Goal: Task Accomplishment & Management: Manage account settings

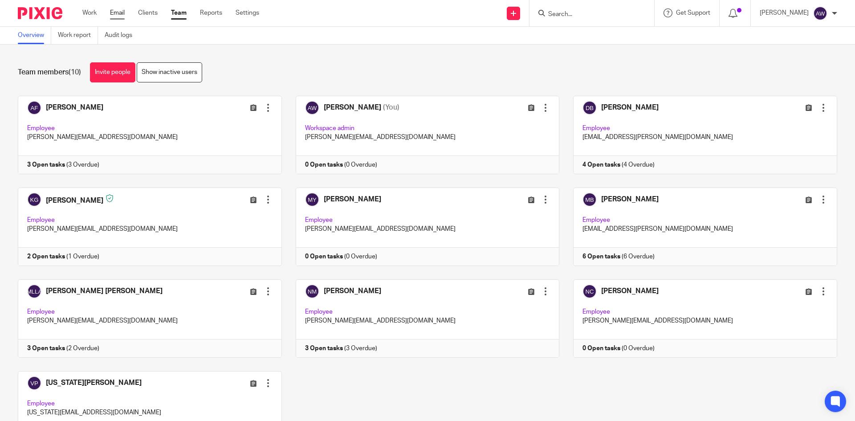
click at [119, 11] on link "Email" at bounding box center [117, 12] width 15 height 9
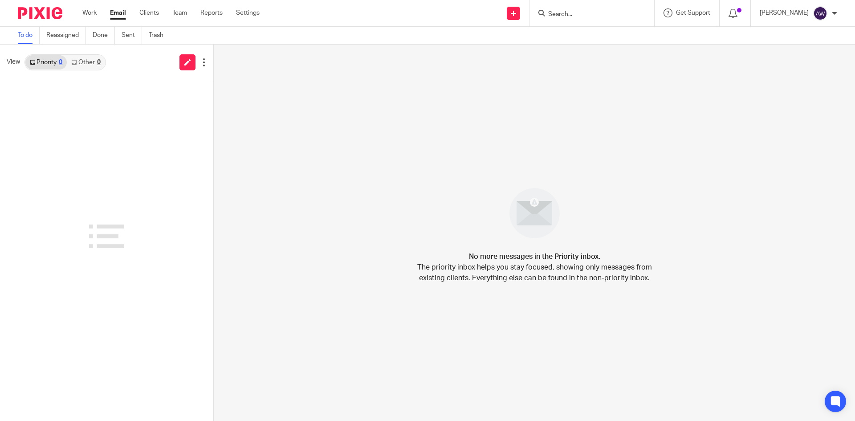
click at [150, 12] on link "Clients" at bounding box center [149, 12] width 20 height 9
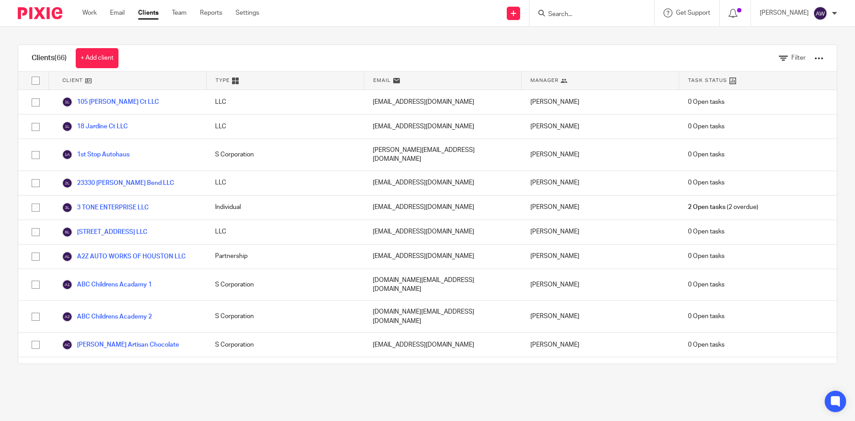
click at [690, 81] on span "Task Status" at bounding box center [707, 81] width 39 height 8
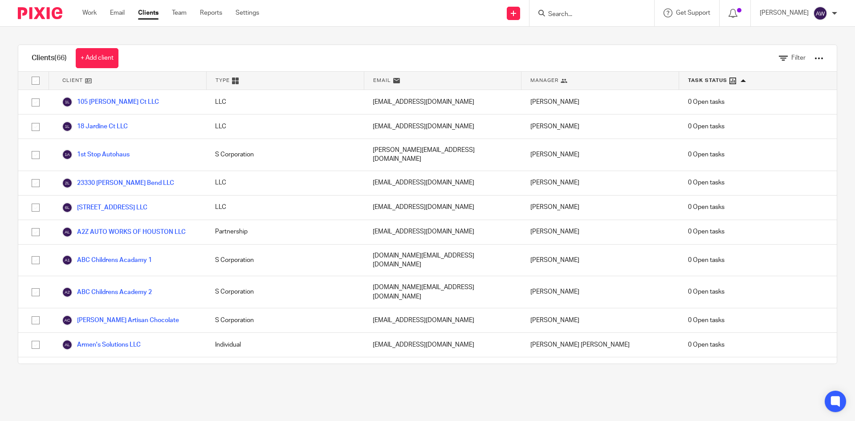
click at [690, 81] on span "Task Status" at bounding box center [707, 81] width 39 height 8
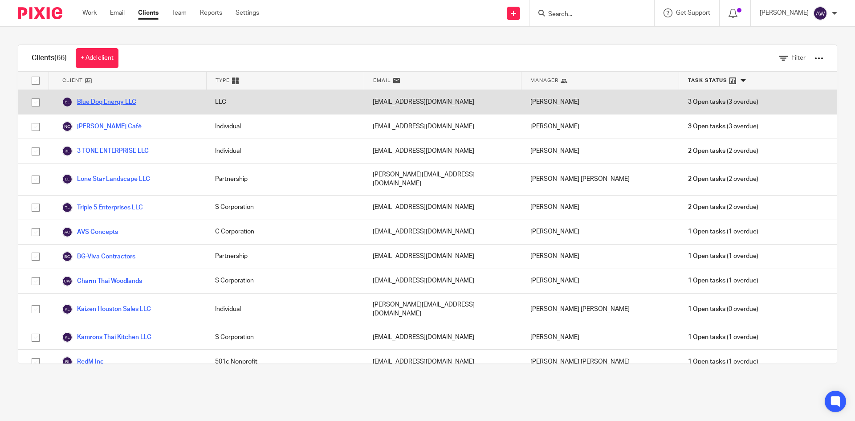
click at [114, 100] on link "Blue Dog Energy LLC" at bounding box center [99, 102] width 74 height 11
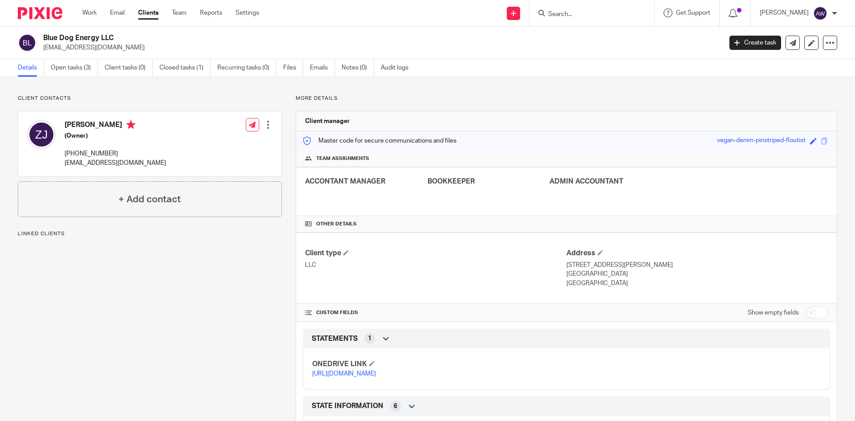
click at [114, 100] on p "Client contacts" at bounding box center [150, 98] width 264 height 7
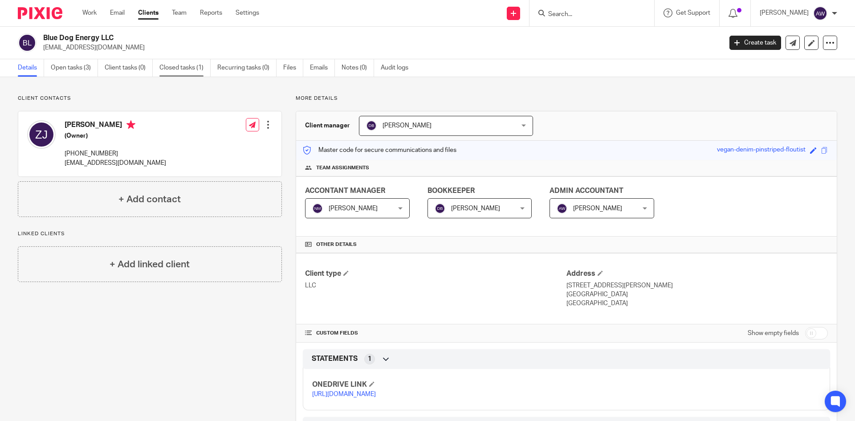
click at [185, 66] on link "Closed tasks (1)" at bounding box center [184, 67] width 51 height 17
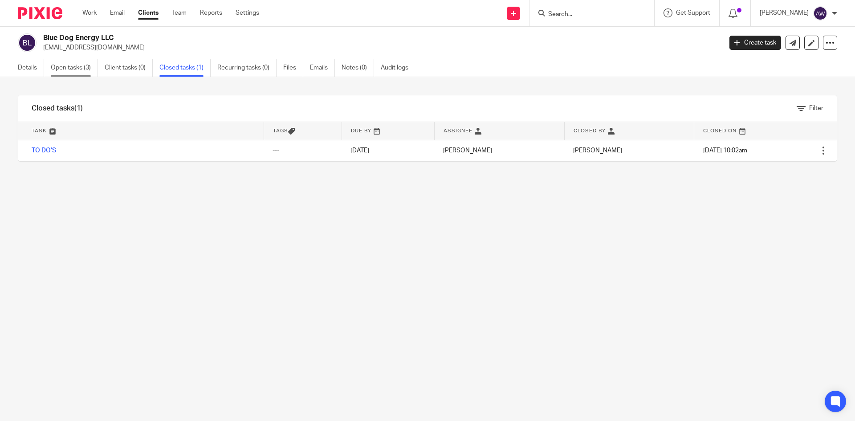
click at [85, 69] on link "Open tasks (3)" at bounding box center [74, 67] width 47 height 17
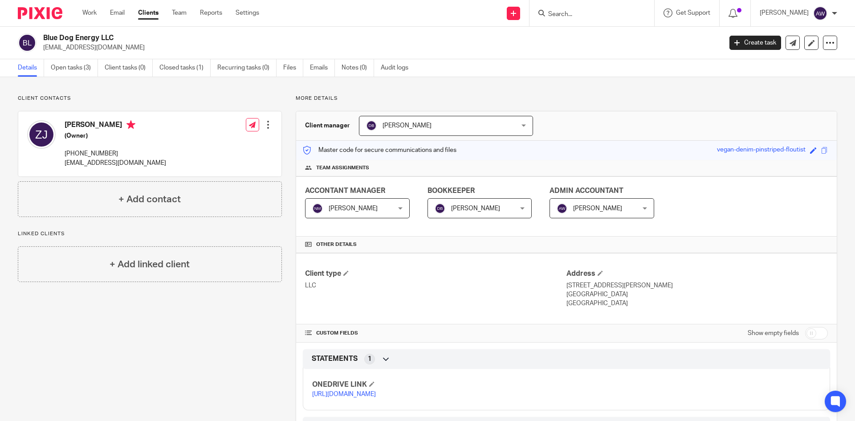
click at [151, 15] on link "Clients" at bounding box center [148, 12] width 20 height 9
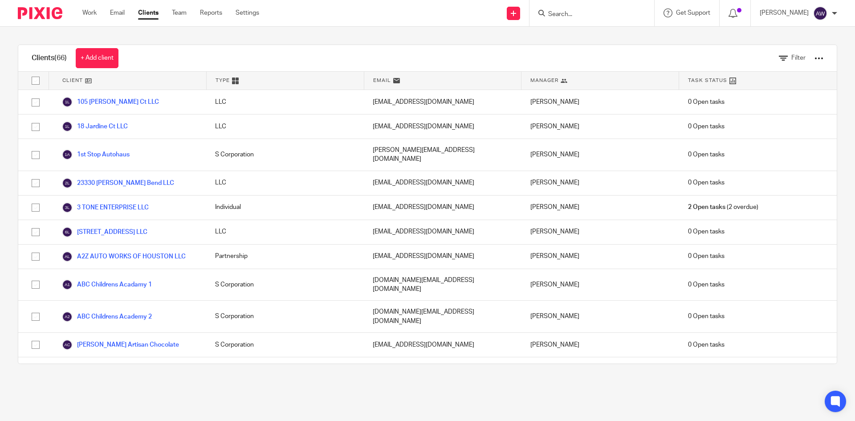
click at [688, 77] on span "Task Status" at bounding box center [707, 81] width 39 height 8
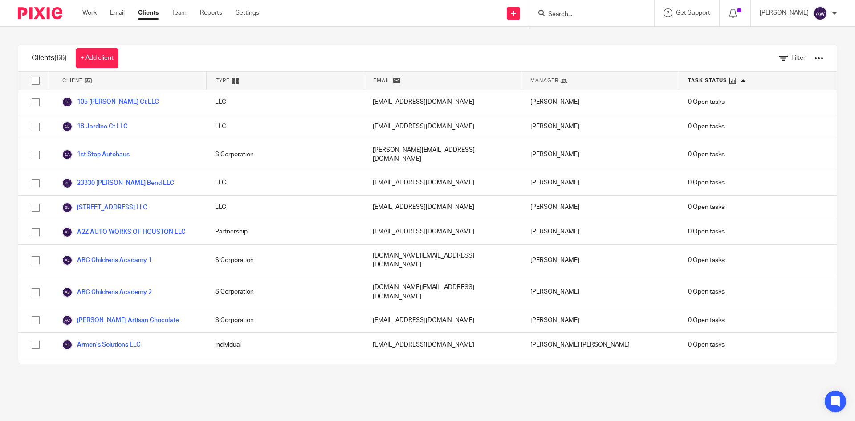
click at [688, 77] on span "Task Status" at bounding box center [707, 81] width 39 height 8
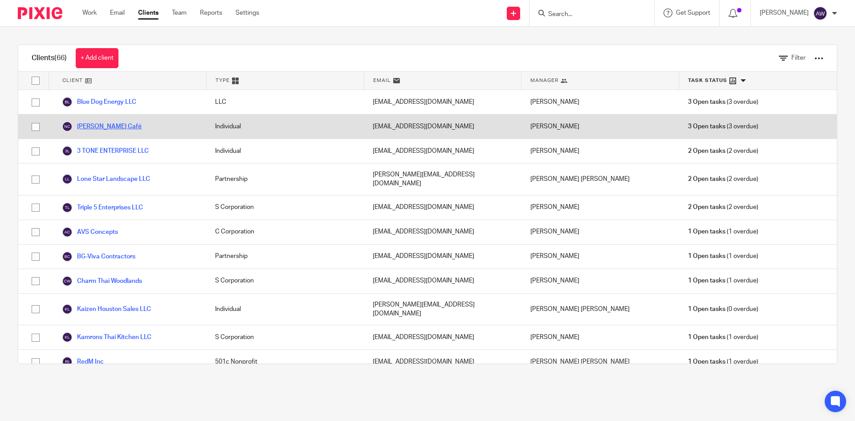
click at [81, 127] on link "Noe's Café" at bounding box center [102, 126] width 80 height 11
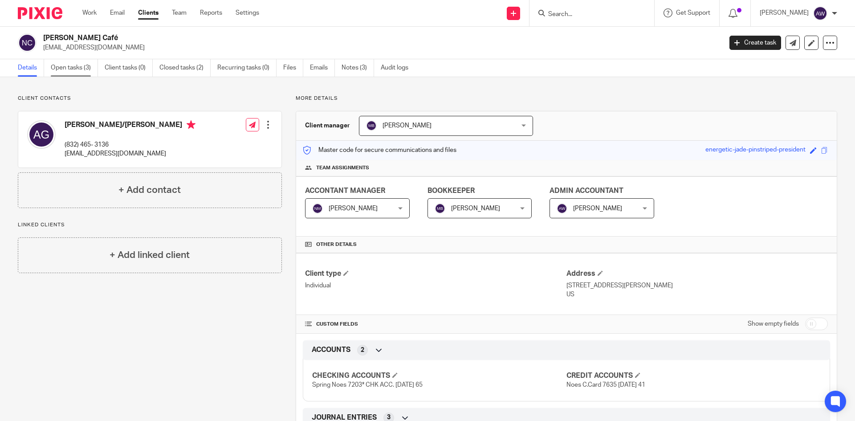
click at [60, 69] on link "Open tasks (3)" at bounding box center [74, 67] width 47 height 17
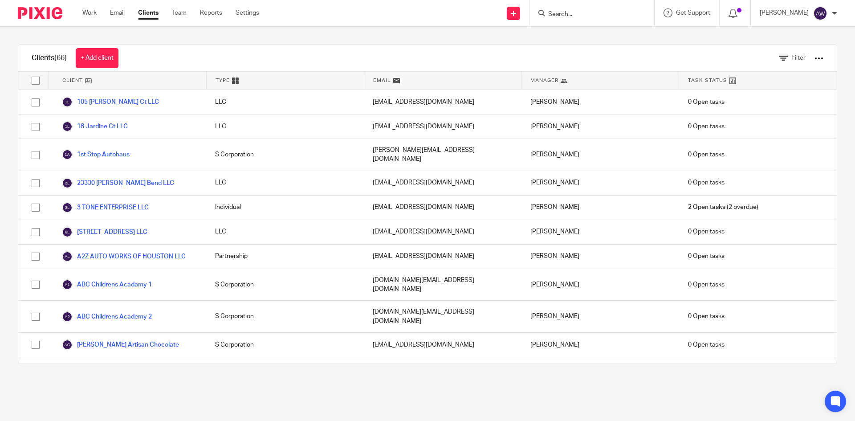
click at [681, 85] on div "Task Status" at bounding box center [758, 81] width 158 height 18
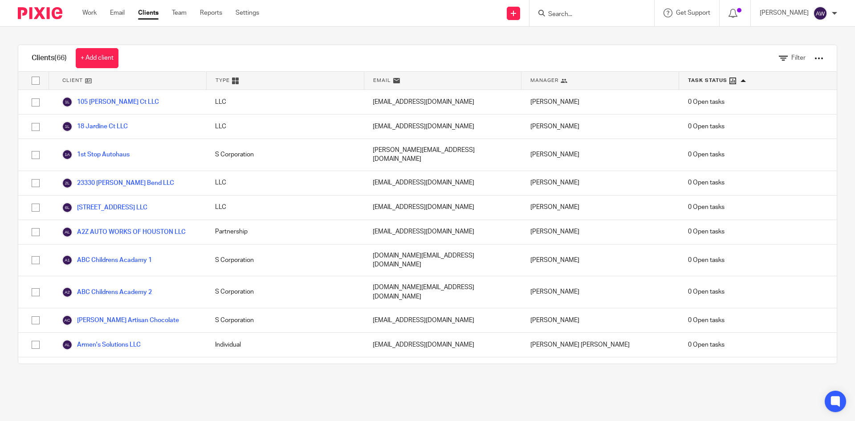
click at [682, 85] on div "Task Status" at bounding box center [758, 81] width 158 height 18
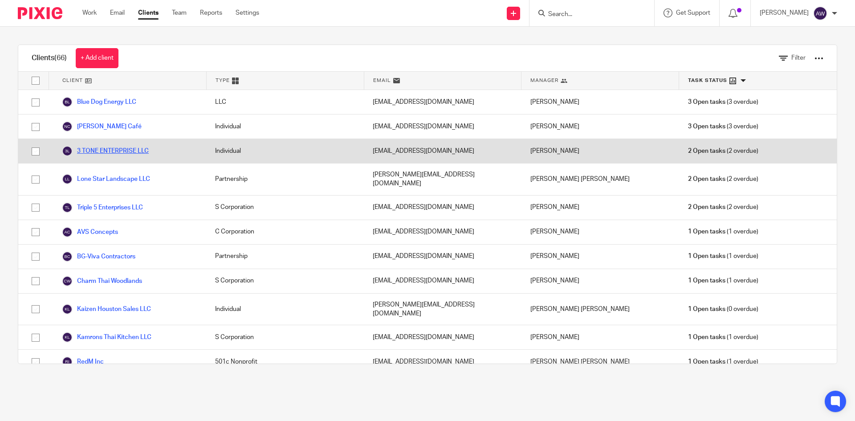
click at [106, 153] on link "3 TONE ENTERPRISE LLC" at bounding box center [105, 151] width 87 height 11
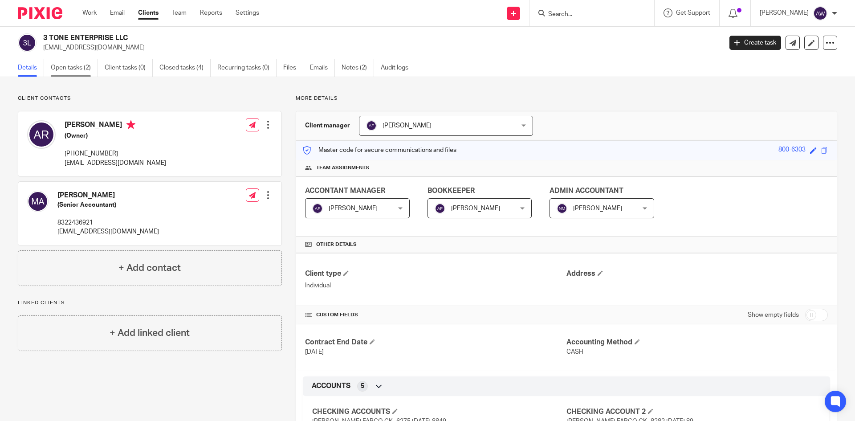
click at [72, 66] on link "Open tasks (2)" at bounding box center [74, 67] width 47 height 17
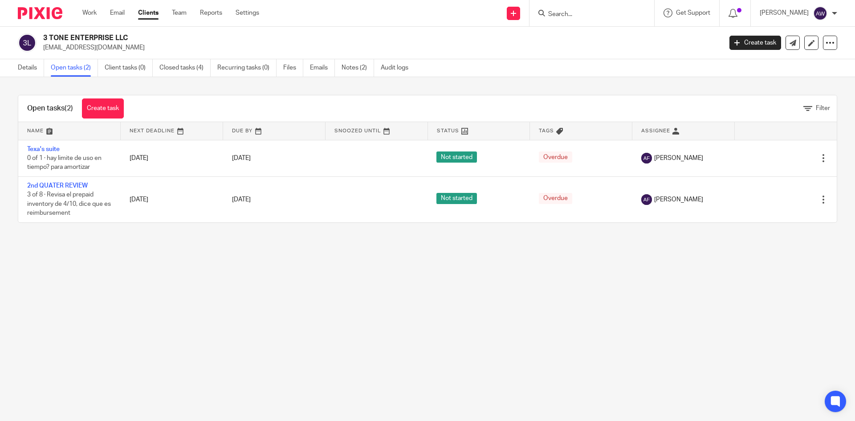
click at [158, 11] on link "Clients" at bounding box center [148, 12] width 20 height 9
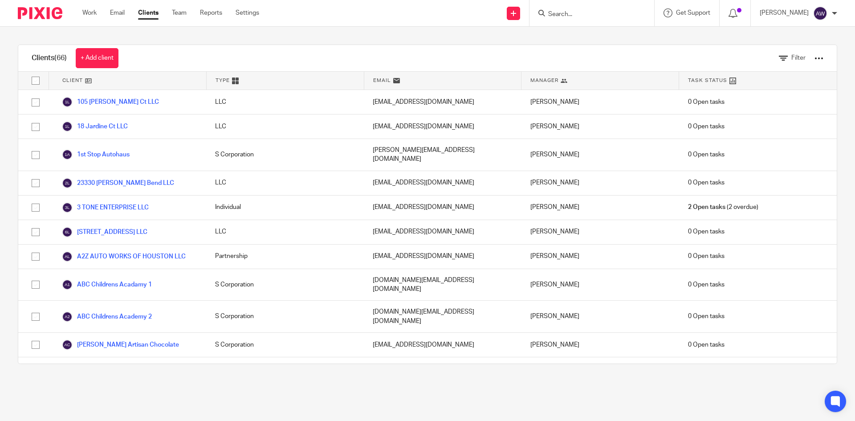
drag, startPoint x: 677, startPoint y: 83, endPoint x: 681, endPoint y: 80, distance: 5.4
click at [688, 80] on span "Task Status" at bounding box center [707, 81] width 39 height 8
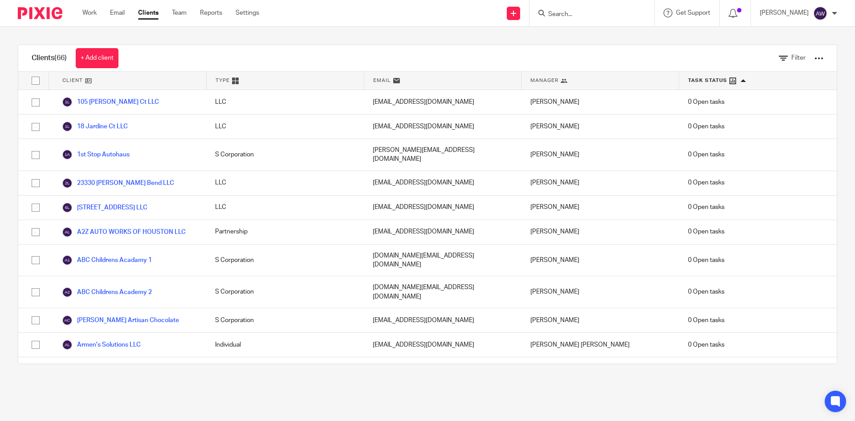
click at [688, 80] on span "Task Status" at bounding box center [707, 81] width 39 height 8
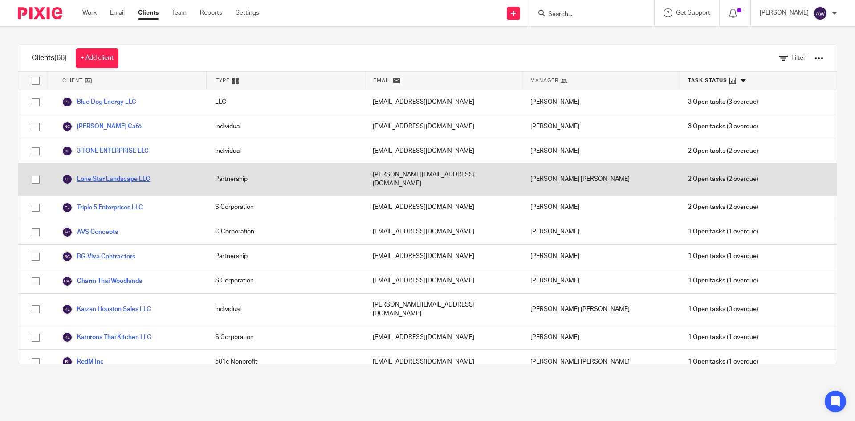
click at [120, 178] on link "Lone Star Landscape LLC" at bounding box center [106, 179] width 88 height 11
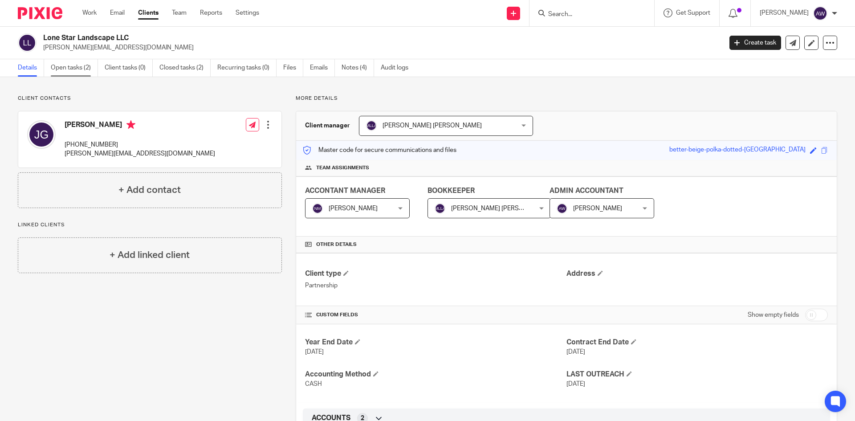
click at [72, 61] on link "Open tasks (2)" at bounding box center [74, 67] width 47 height 17
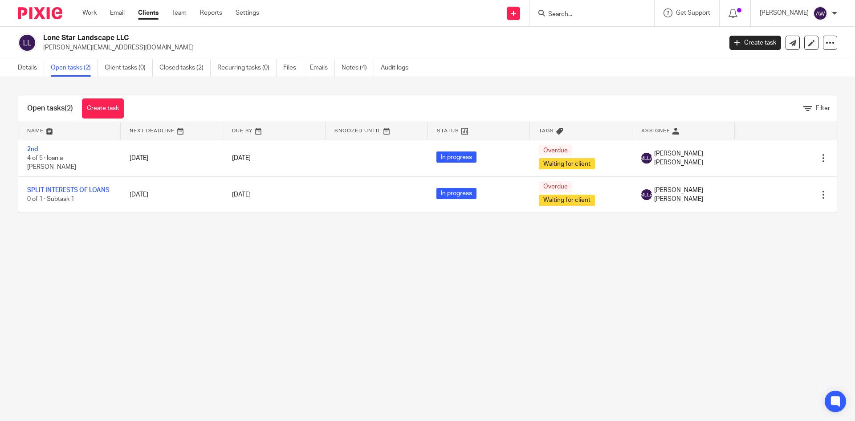
click at [150, 15] on link "Clients" at bounding box center [148, 12] width 20 height 9
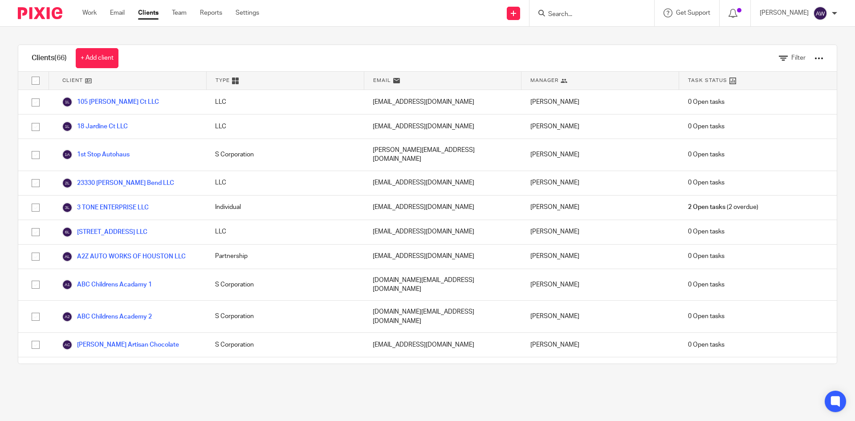
click at [697, 79] on span "Task Status" at bounding box center [707, 81] width 39 height 8
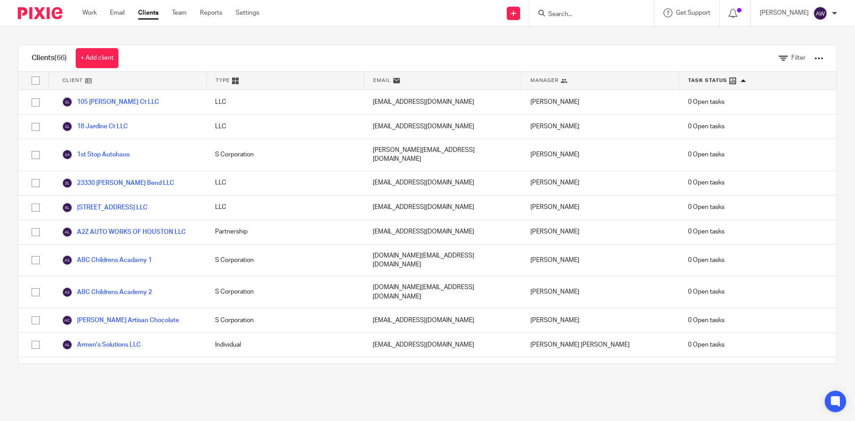
click at [697, 79] on span "Task Status" at bounding box center [707, 81] width 39 height 8
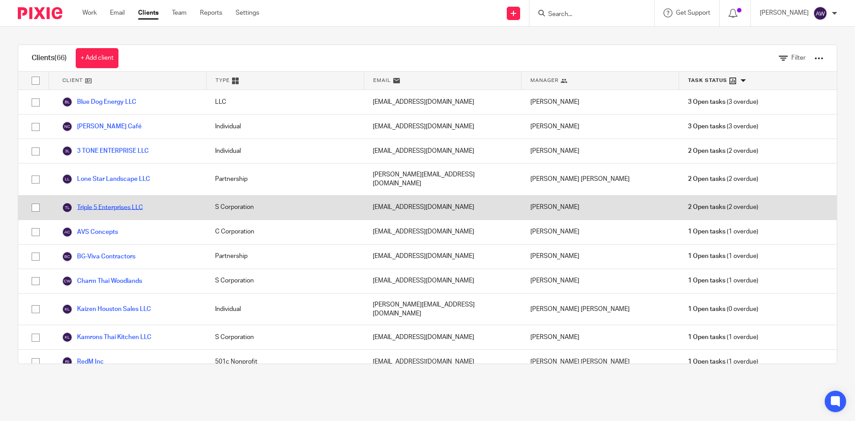
click at [76, 203] on link "Triple 5 Enterprises LLC" at bounding box center [102, 207] width 81 height 11
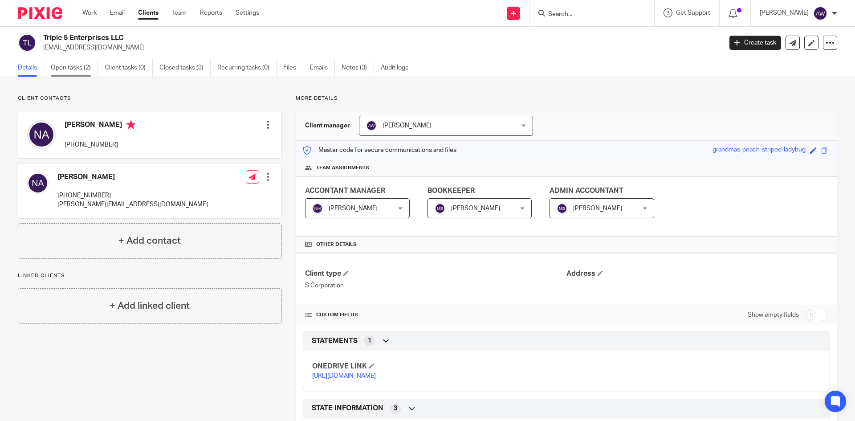
click at [71, 63] on link "Open tasks (2)" at bounding box center [74, 67] width 47 height 17
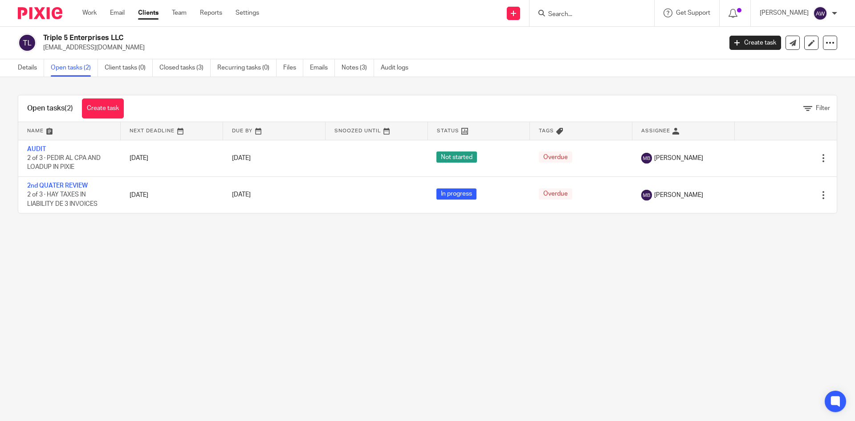
click at [148, 17] on link "Clients" at bounding box center [148, 12] width 20 height 9
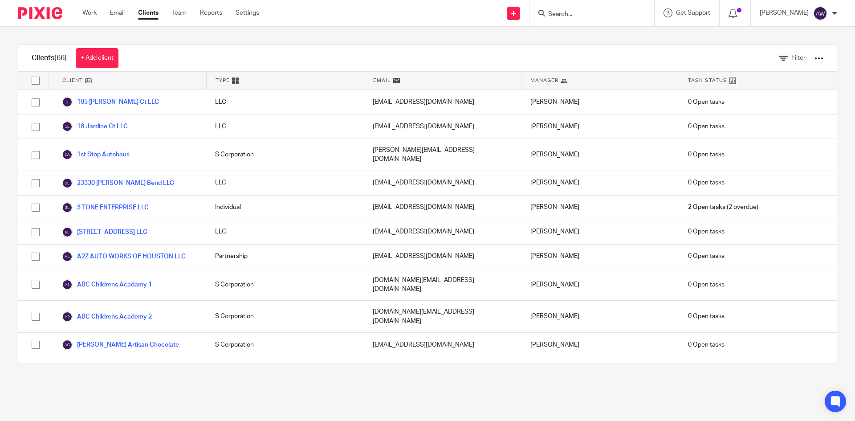
click at [690, 77] on span "Task Status" at bounding box center [707, 81] width 39 height 8
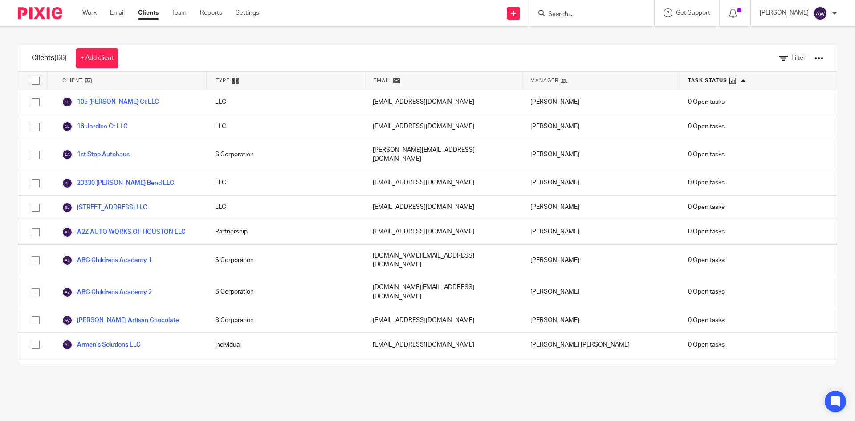
click at [691, 81] on span "Task Status" at bounding box center [707, 81] width 39 height 8
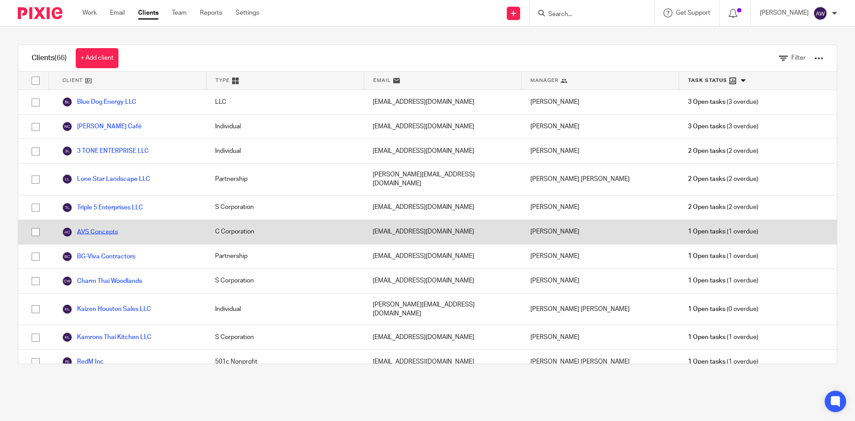
click at [107, 227] on link "AVS Concepts" at bounding box center [90, 232] width 56 height 11
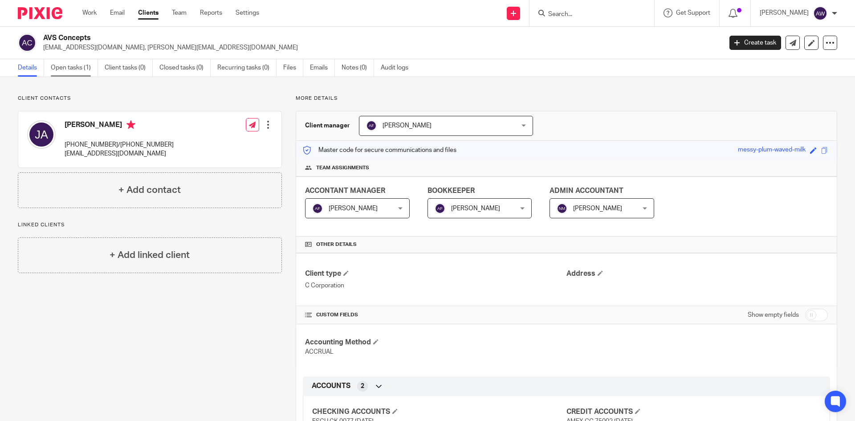
click at [53, 66] on link "Open tasks (1)" at bounding box center [74, 67] width 47 height 17
click at [144, 11] on link "Clients" at bounding box center [148, 12] width 20 height 9
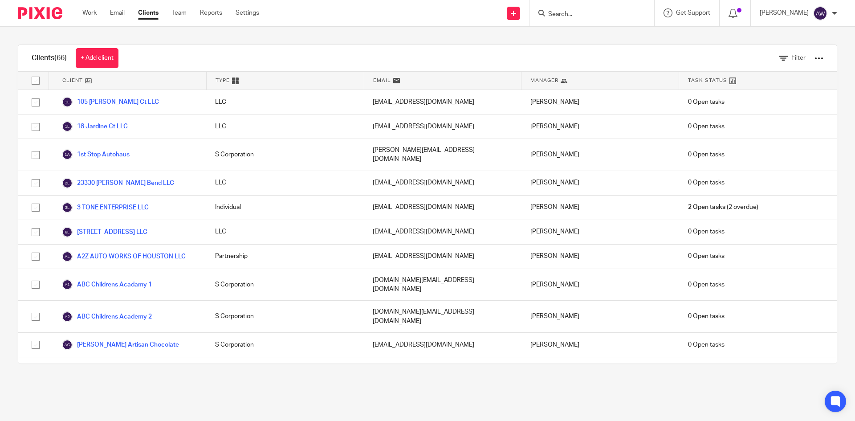
click at [698, 77] on span "Task Status" at bounding box center [707, 81] width 39 height 8
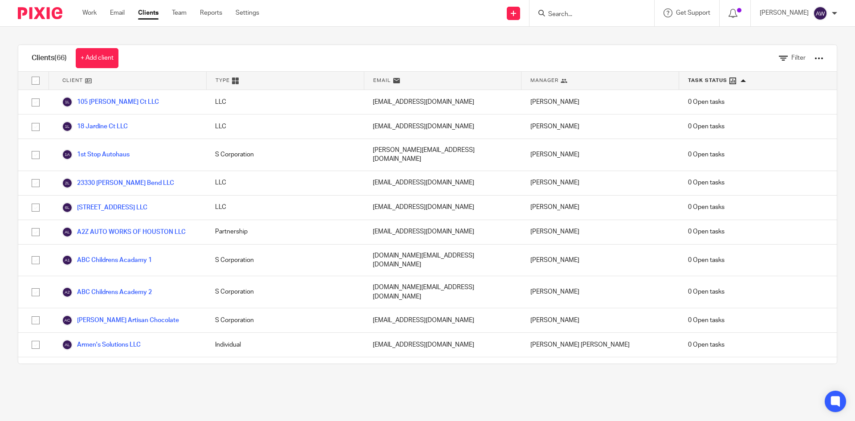
click at [698, 81] on span "Task Status" at bounding box center [707, 81] width 39 height 8
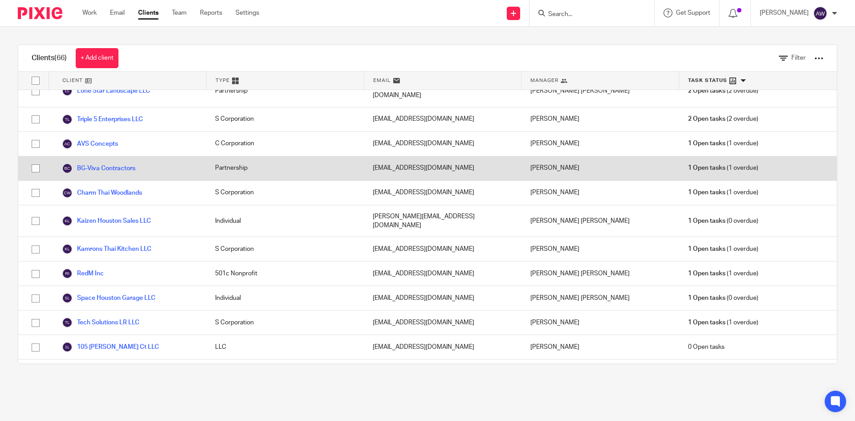
scroll to position [89, 0]
click at [107, 162] on link "BG-Viva Contractors" at bounding box center [98, 167] width 73 height 11
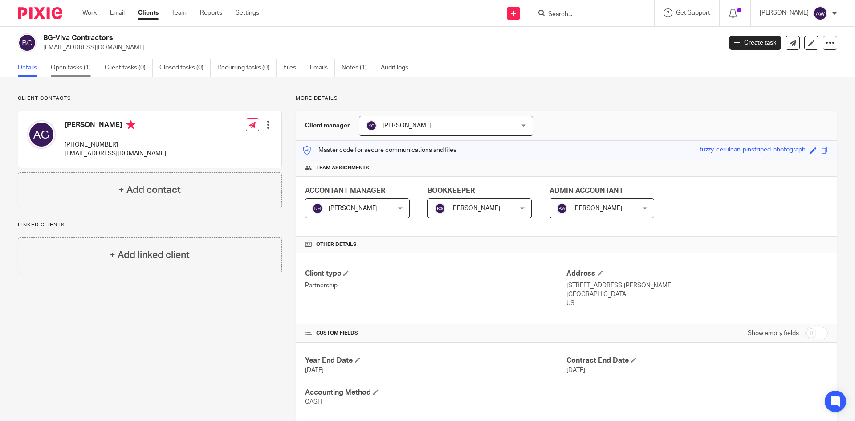
click at [75, 65] on link "Open tasks (1)" at bounding box center [74, 67] width 47 height 17
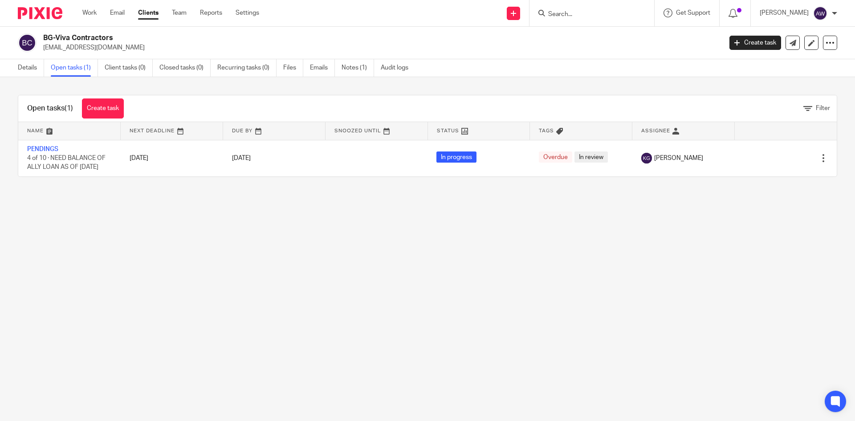
click at [146, 15] on link "Clients" at bounding box center [148, 12] width 20 height 9
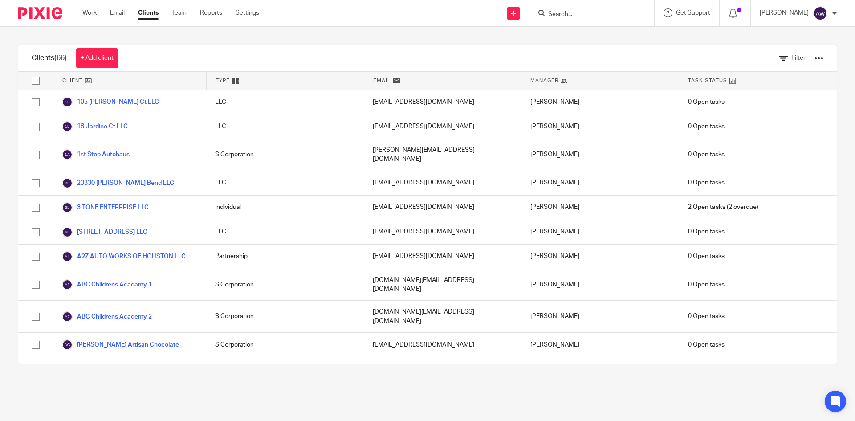
click at [701, 87] on div "Task Status" at bounding box center [758, 81] width 158 height 18
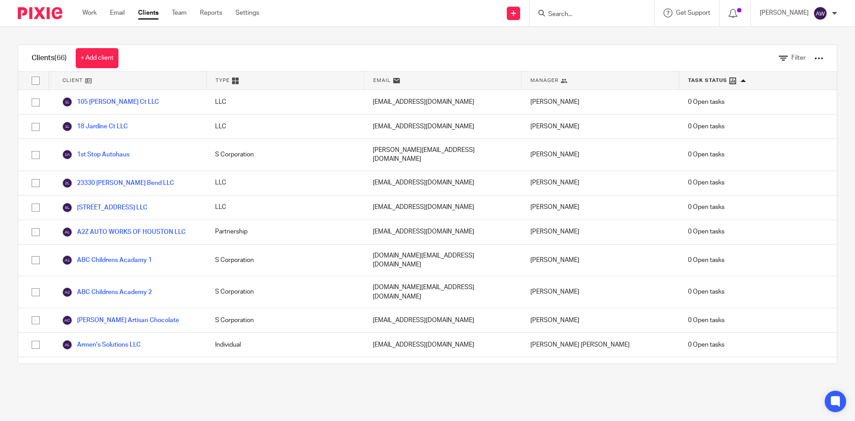
click at [701, 83] on span "Task Status" at bounding box center [707, 81] width 39 height 8
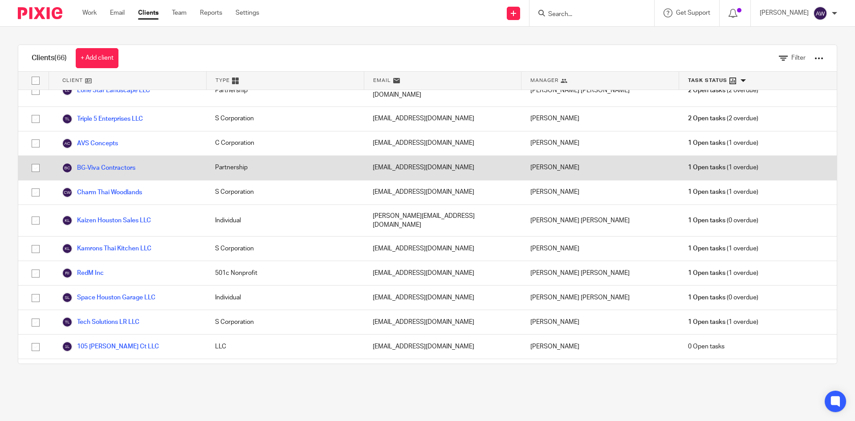
scroll to position [89, 0]
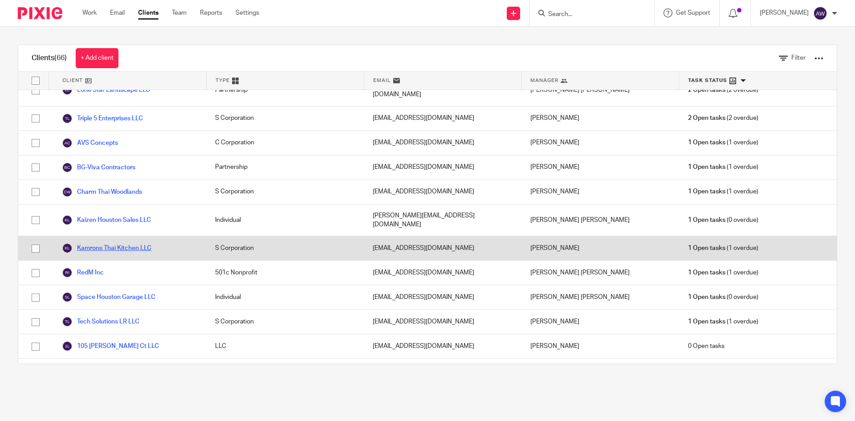
click at [148, 243] on link "Kamrons Thai Kitchen LLC" at bounding box center [106, 248] width 89 height 11
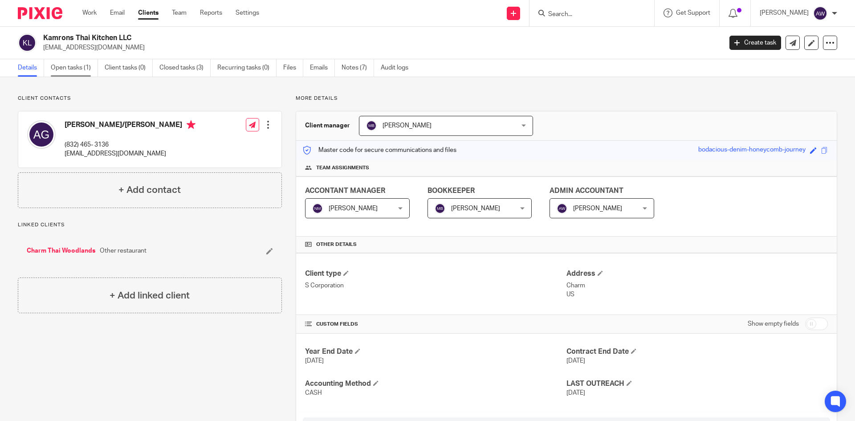
click at [74, 64] on link "Open tasks (1)" at bounding box center [74, 67] width 47 height 17
